Goal: Transaction & Acquisition: Subscribe to service/newsletter

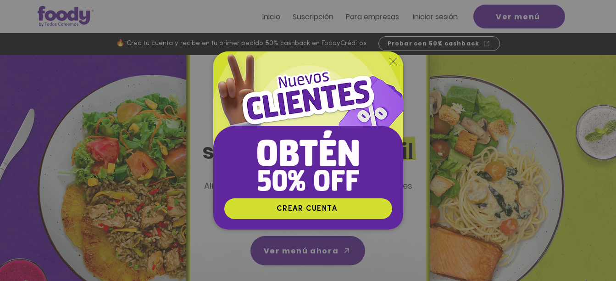
click at [393, 57] on img "Nuevos suscriptores 50% off" at bounding box center [308, 124] width 190 height 146
click at [390, 59] on icon "Volver al sitio" at bounding box center [392, 61] width 7 height 7
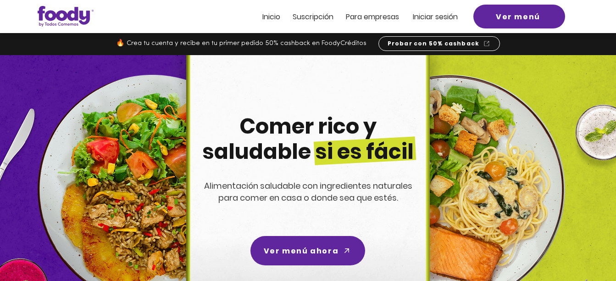
click at [285, 21] on div at bounding box center [308, 16] width 616 height 33
click at [277, 15] on span "Inicio" at bounding box center [271, 16] width 18 height 11
click at [309, 15] on span "Suscripción" at bounding box center [313, 16] width 41 height 11
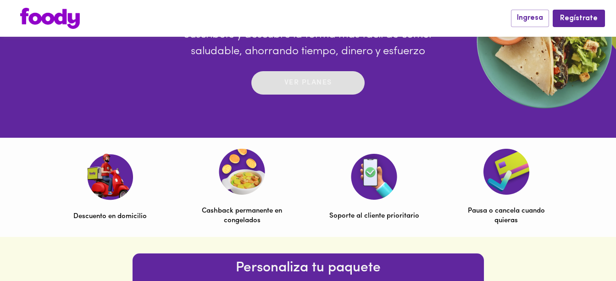
click at [313, 74] on button "Ver planes" at bounding box center [307, 82] width 113 height 23
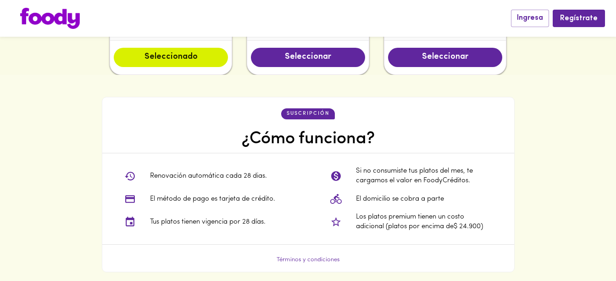
scroll to position [657, 0]
